Goal: Transaction & Acquisition: Book appointment/travel/reservation

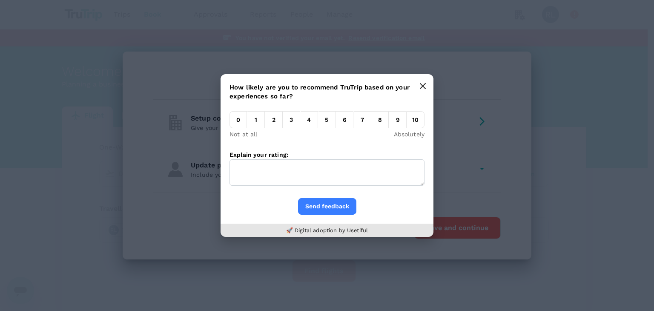
click at [426, 81] on button "button" at bounding box center [423, 86] width 17 height 17
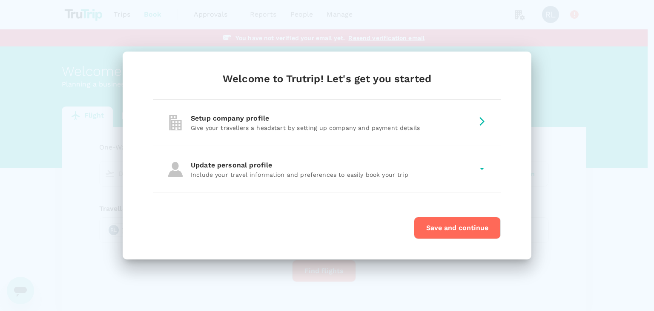
click at [526, 38] on div "Welcome to Trutrip! Let's get you started Setup company profile Give your trave…" at bounding box center [327, 155] width 654 height 311
